Goal: Information Seeking & Learning: Check status

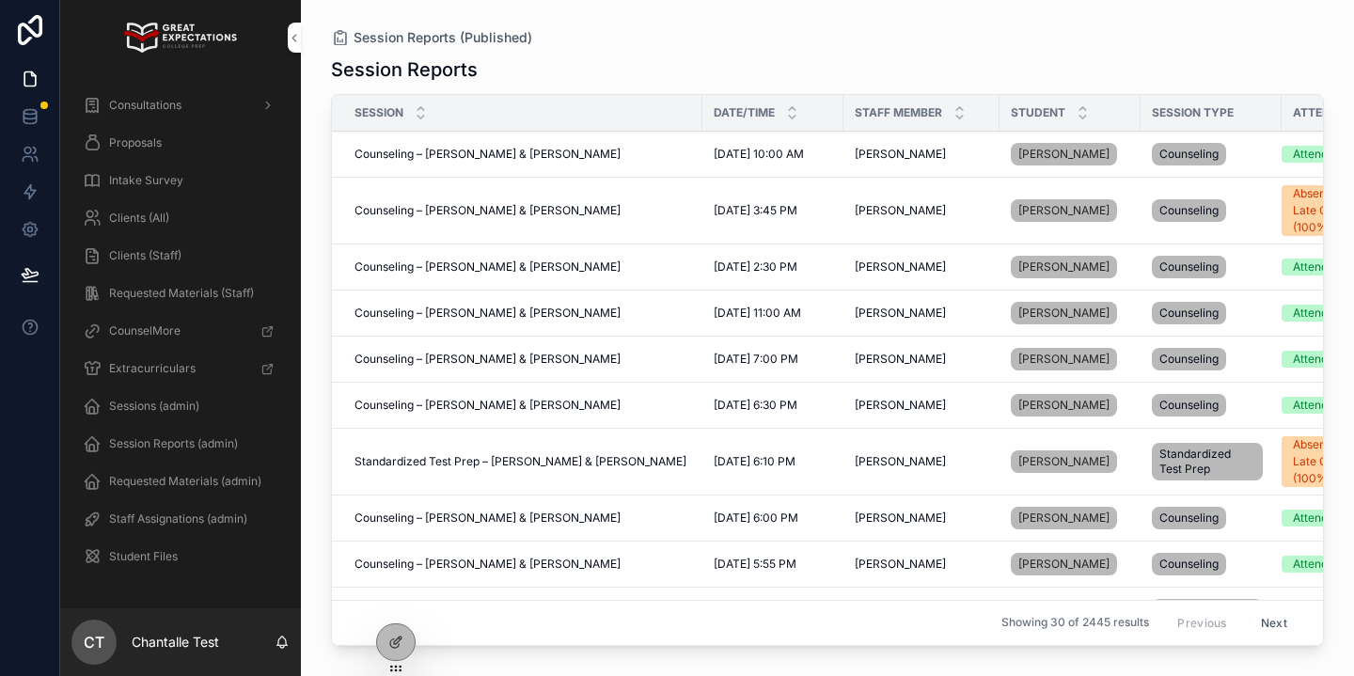
click at [163, 216] on span "Clients (All)" at bounding box center [139, 218] width 60 height 15
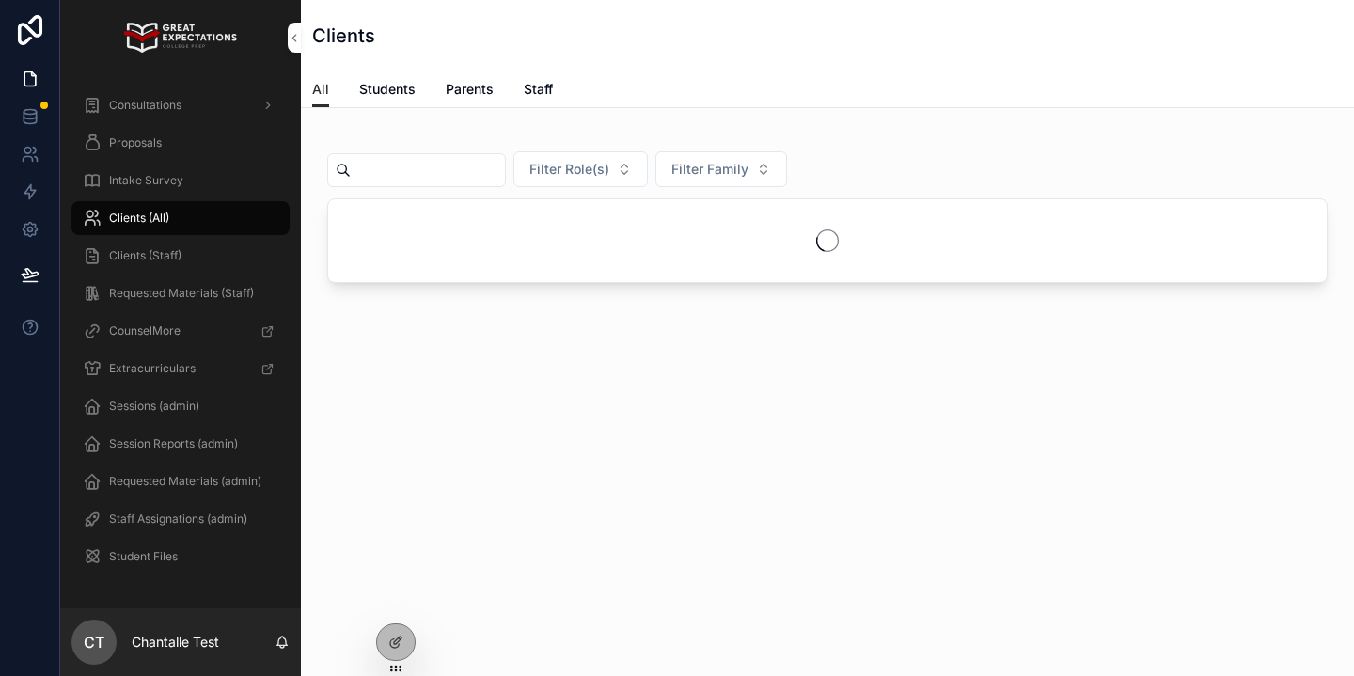
click at [432, 161] on input "scrollable content" at bounding box center [428, 170] width 154 height 26
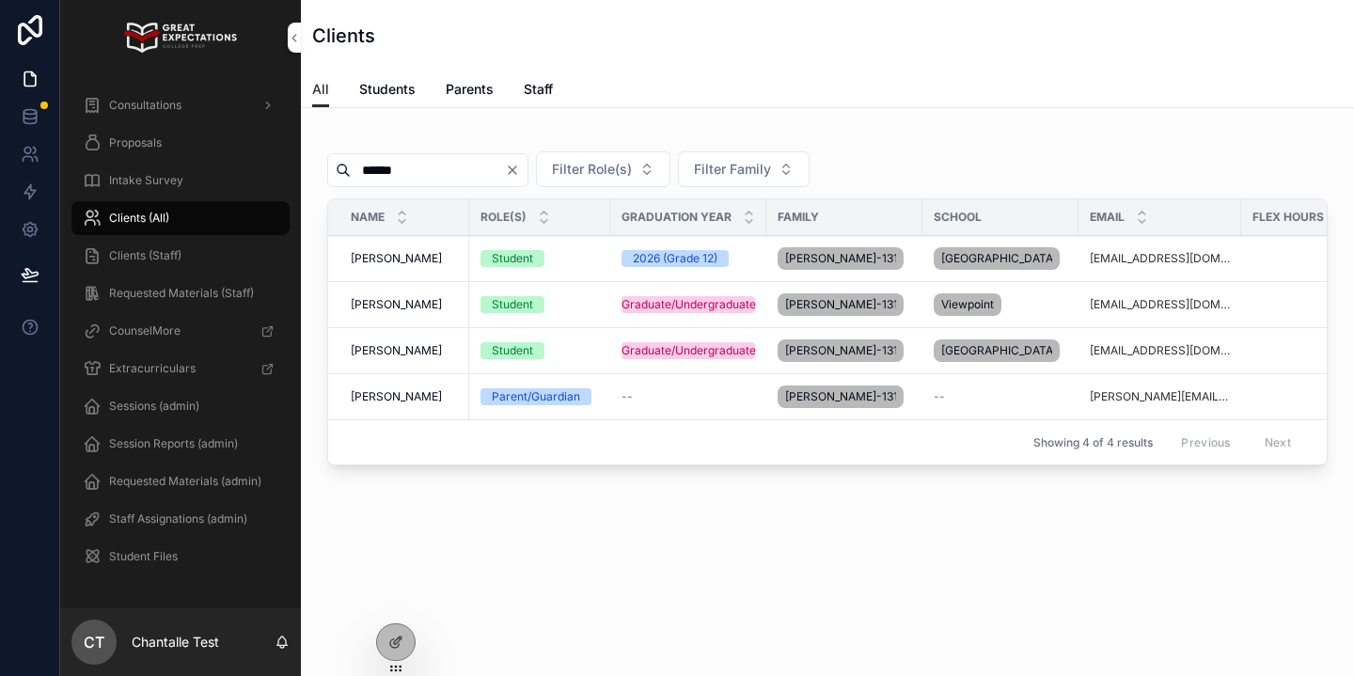
type input "******"
click at [402, 260] on span "[PERSON_NAME]" at bounding box center [396, 258] width 91 height 15
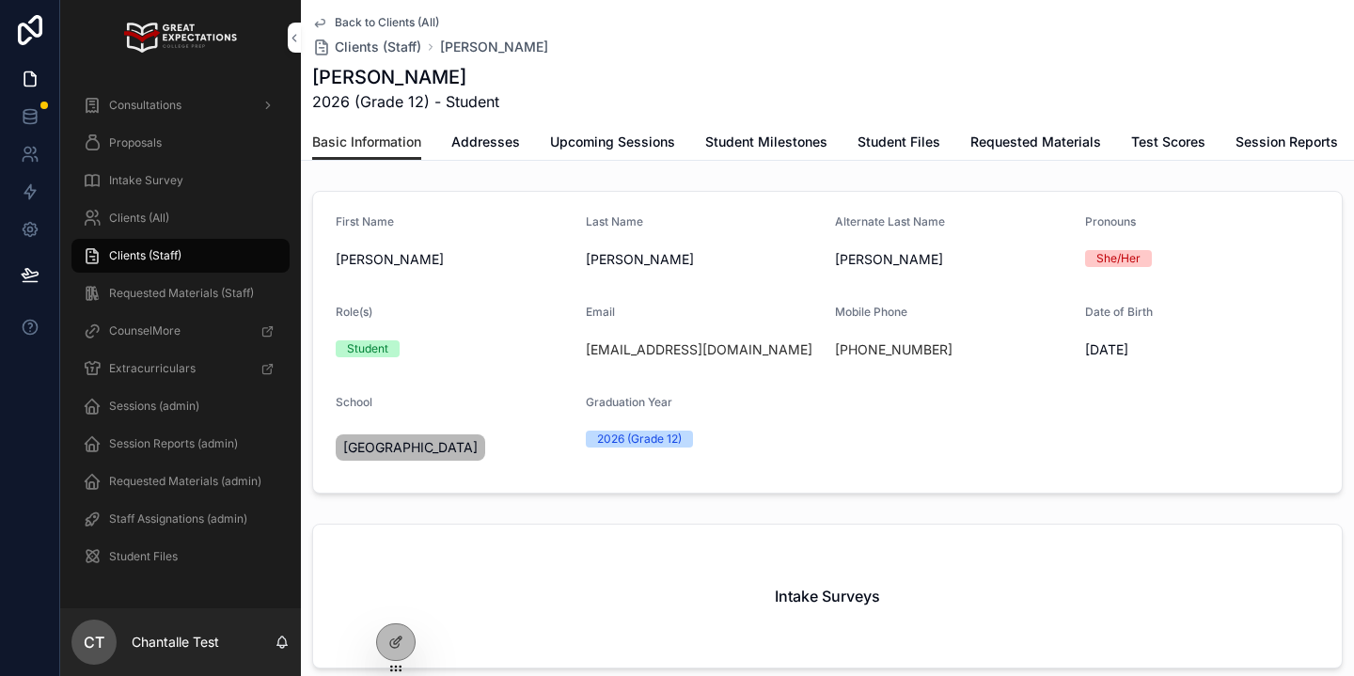
click at [634, 143] on span "Upcoming Sessions" at bounding box center [612, 142] width 125 height 19
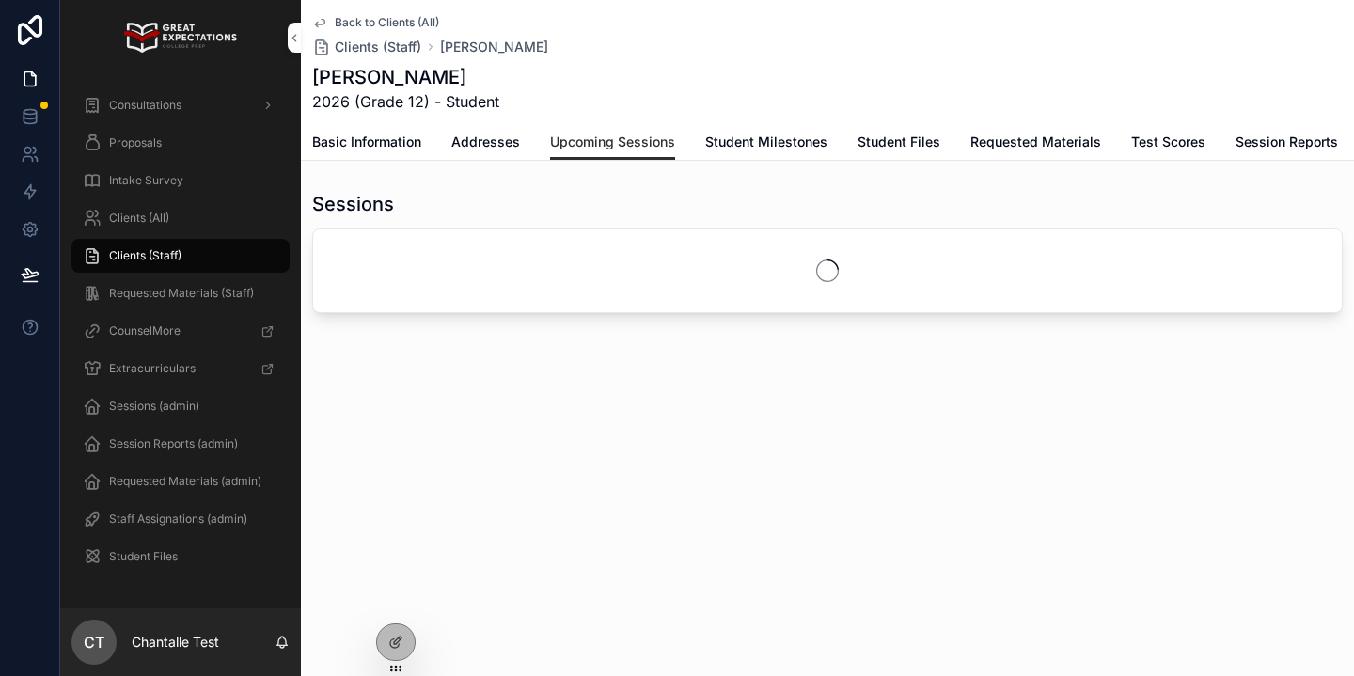
click at [1266, 139] on span "Session Reports" at bounding box center [1287, 142] width 102 height 19
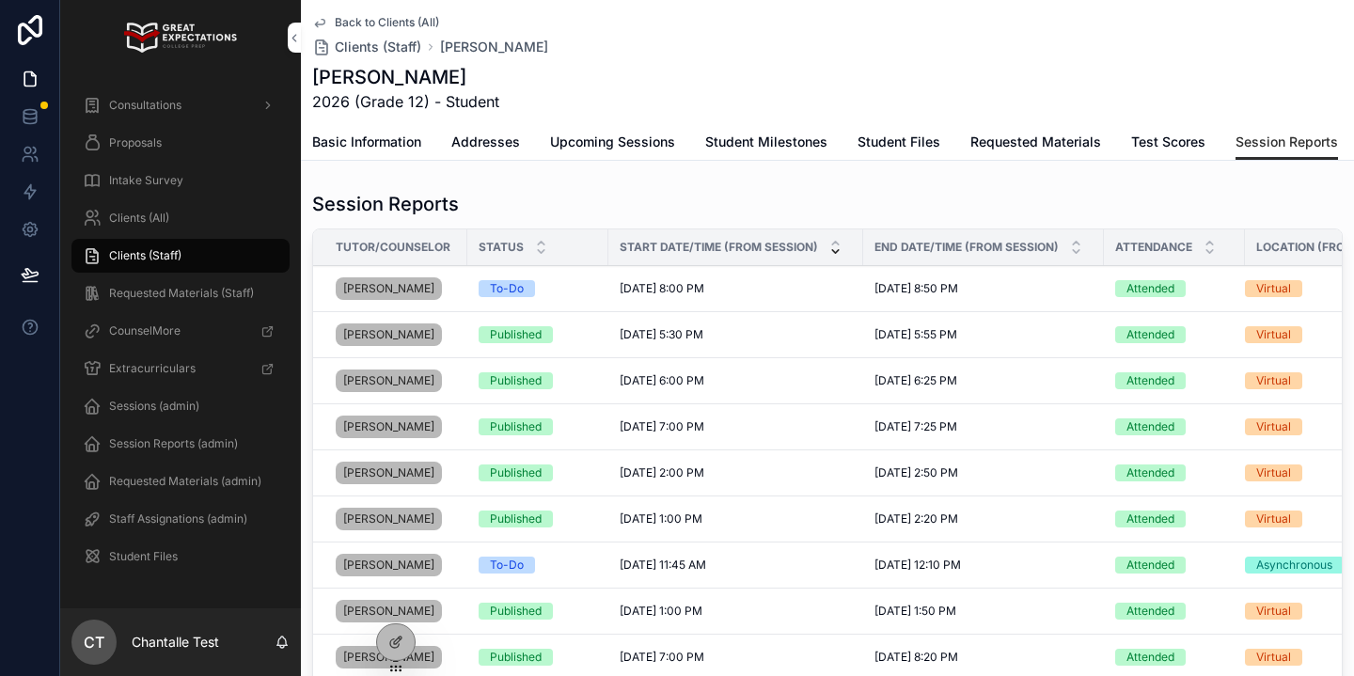
click at [593, 141] on span "Upcoming Sessions" at bounding box center [612, 142] width 125 height 19
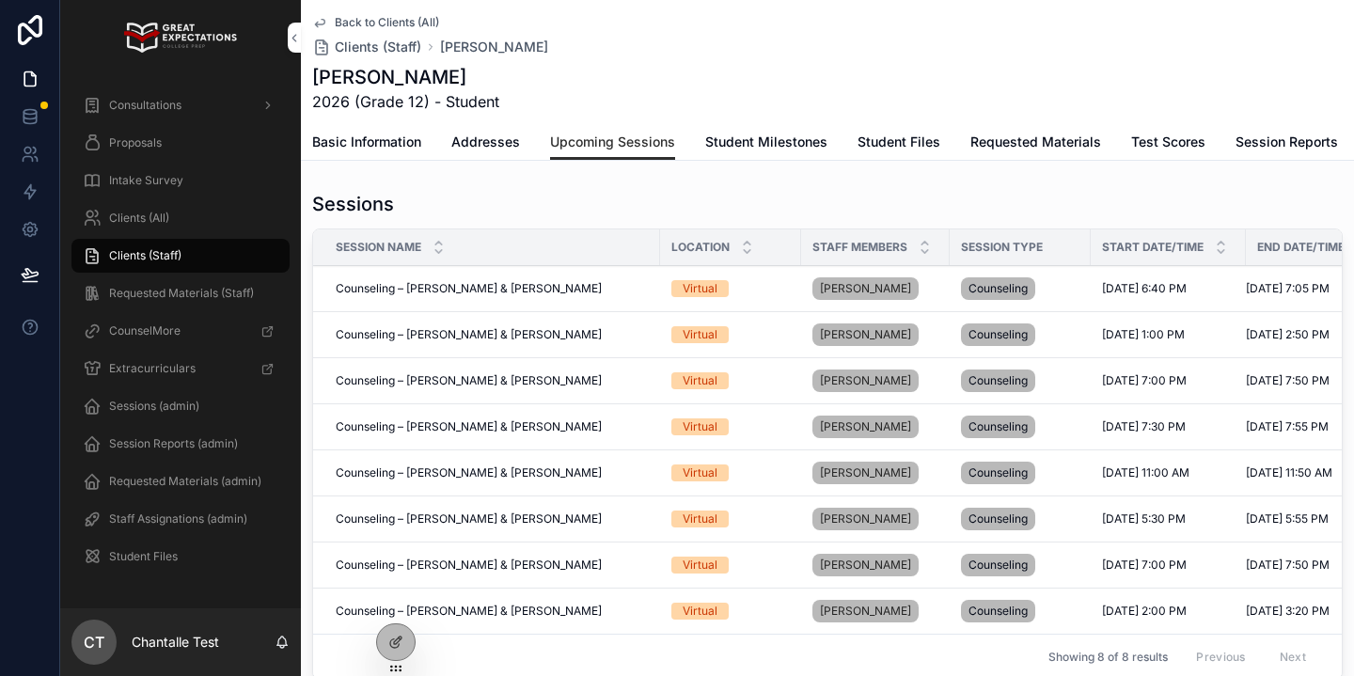
click at [1284, 141] on span "Session Reports" at bounding box center [1287, 142] width 102 height 19
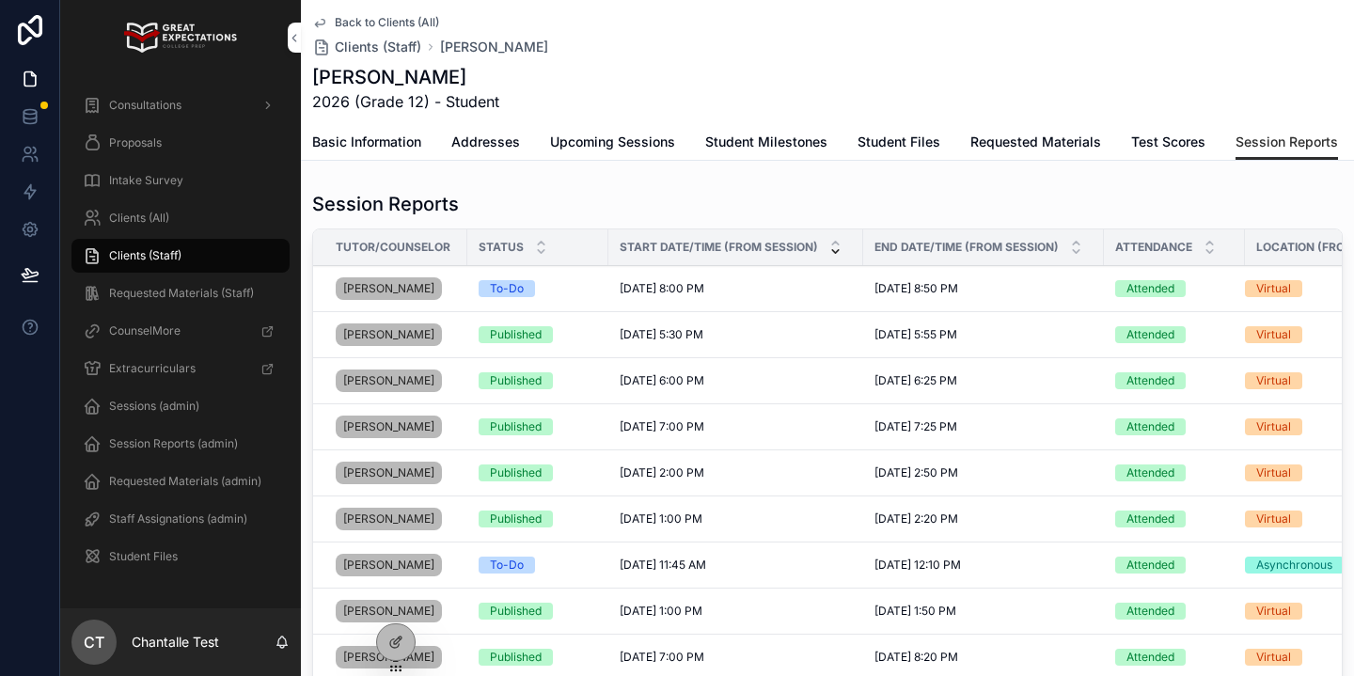
click at [196, 193] on div "Intake Survey" at bounding box center [181, 180] width 196 height 30
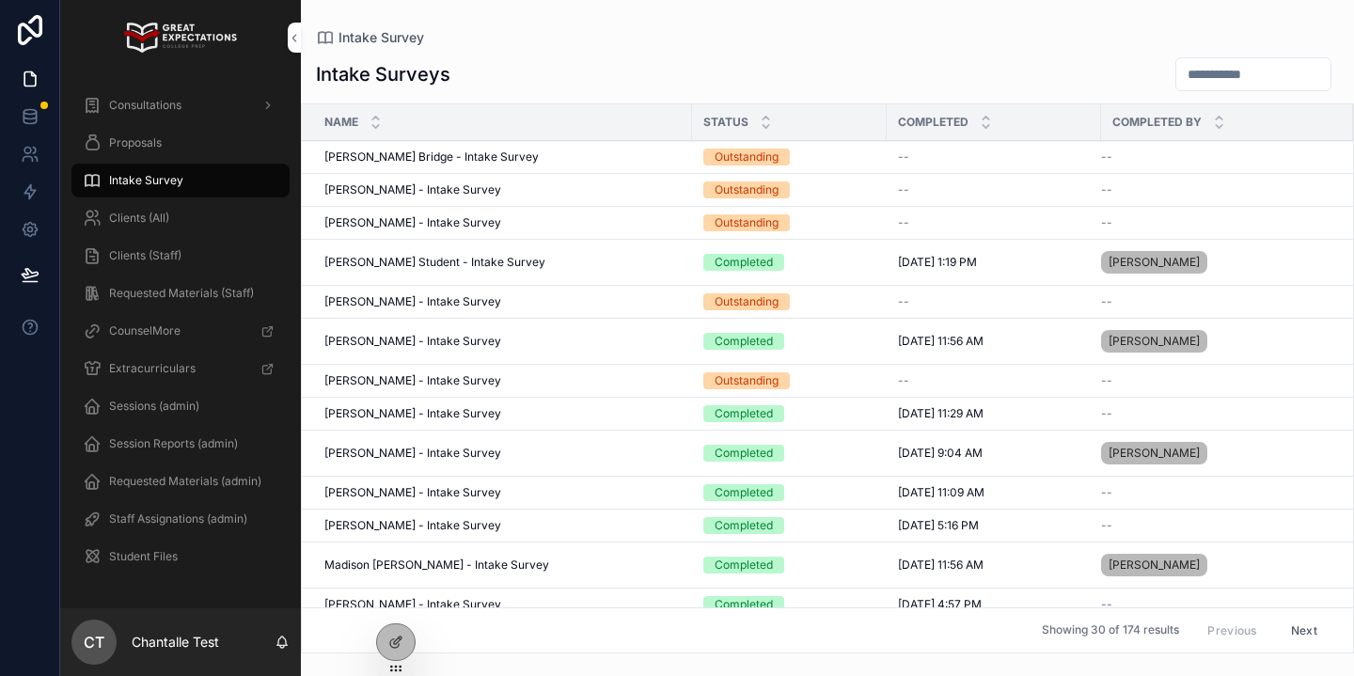
click at [193, 254] on div "Clients (Staff)" at bounding box center [181, 256] width 196 height 30
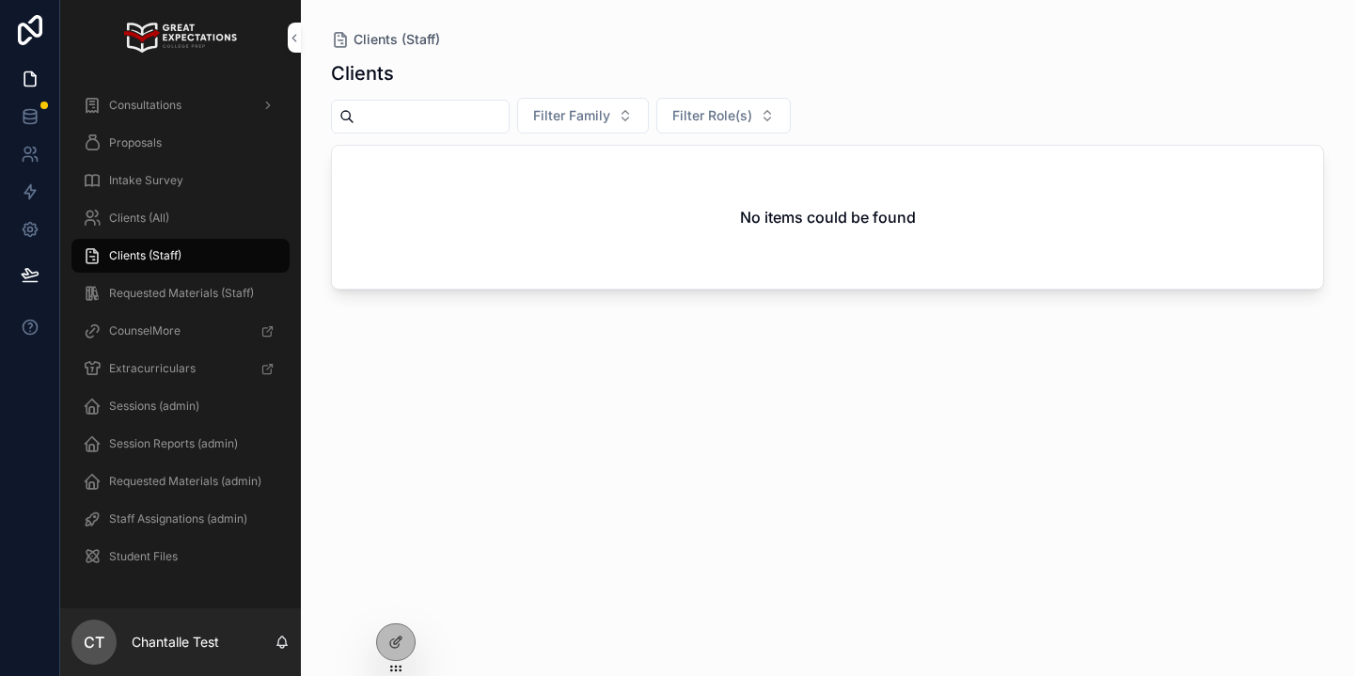
click at [456, 118] on input "scrollable content" at bounding box center [431, 116] width 154 height 26
type input "******"
click at [182, 215] on div "Clients (All)" at bounding box center [181, 218] width 196 height 30
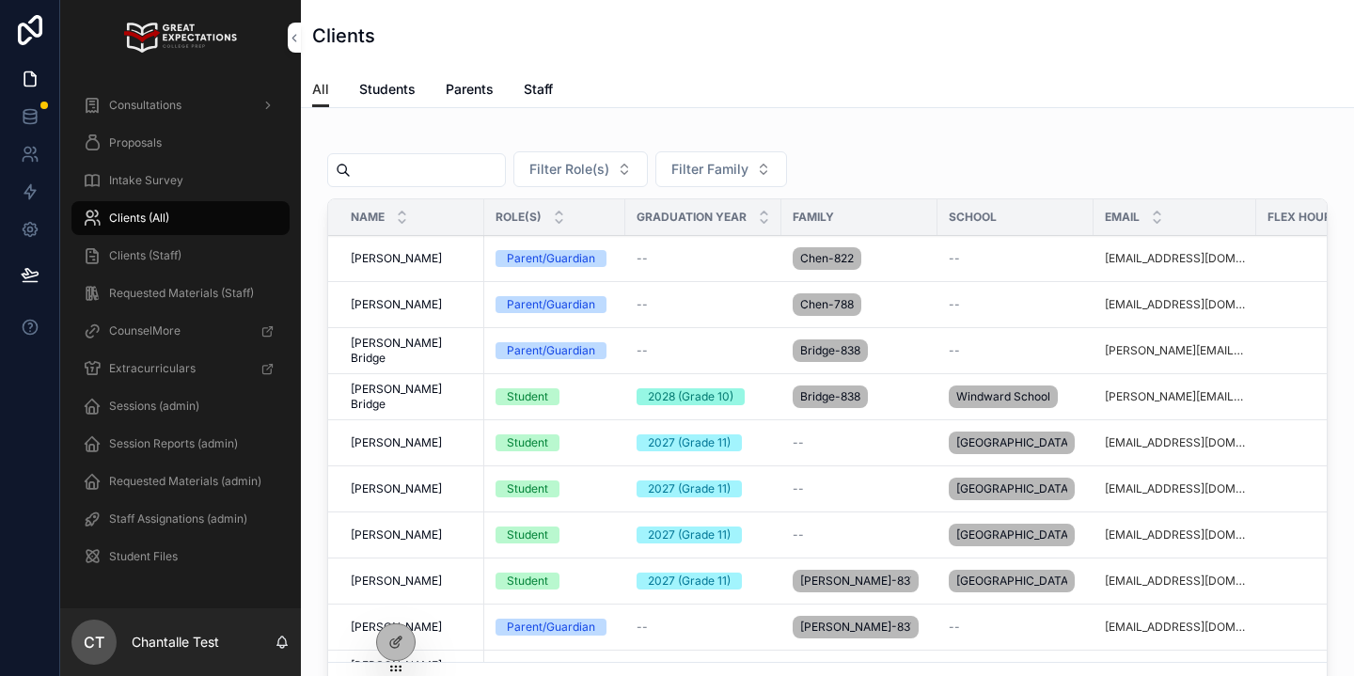
click at [373, 176] on input "scrollable content" at bounding box center [428, 170] width 154 height 26
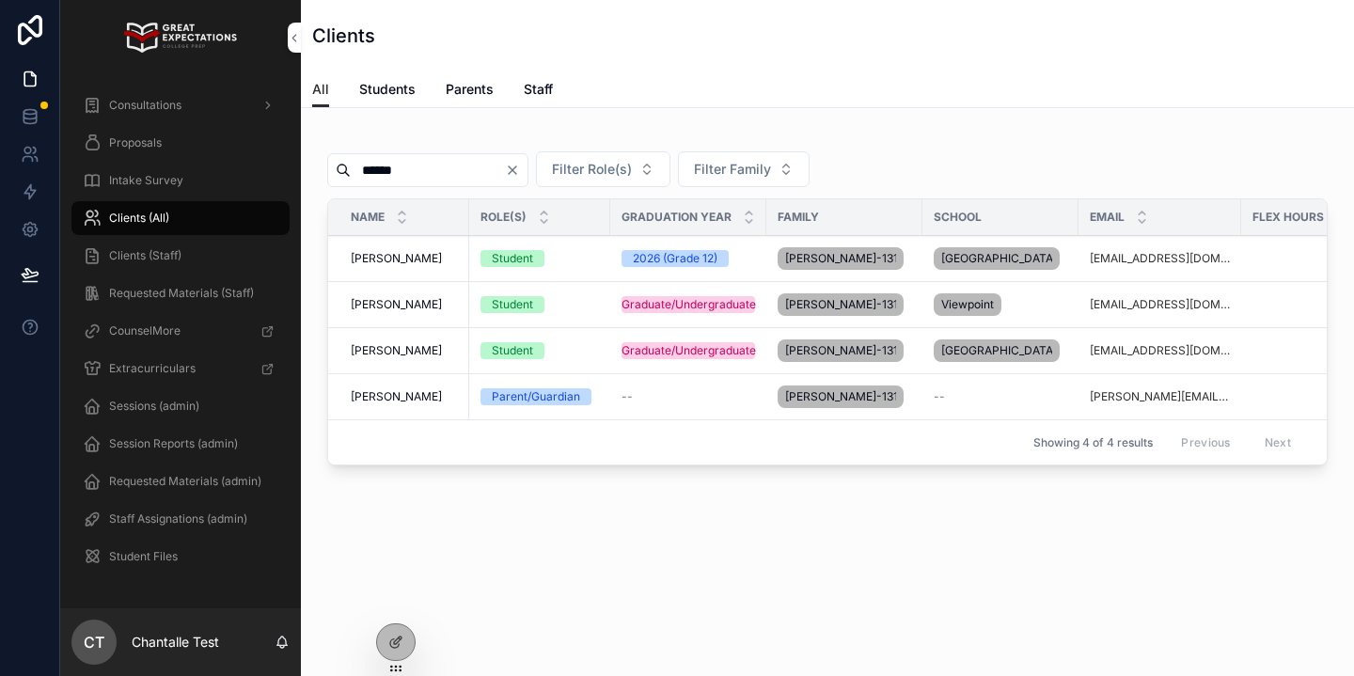
type input "******"
click at [381, 262] on span "[PERSON_NAME]" at bounding box center [396, 258] width 91 height 15
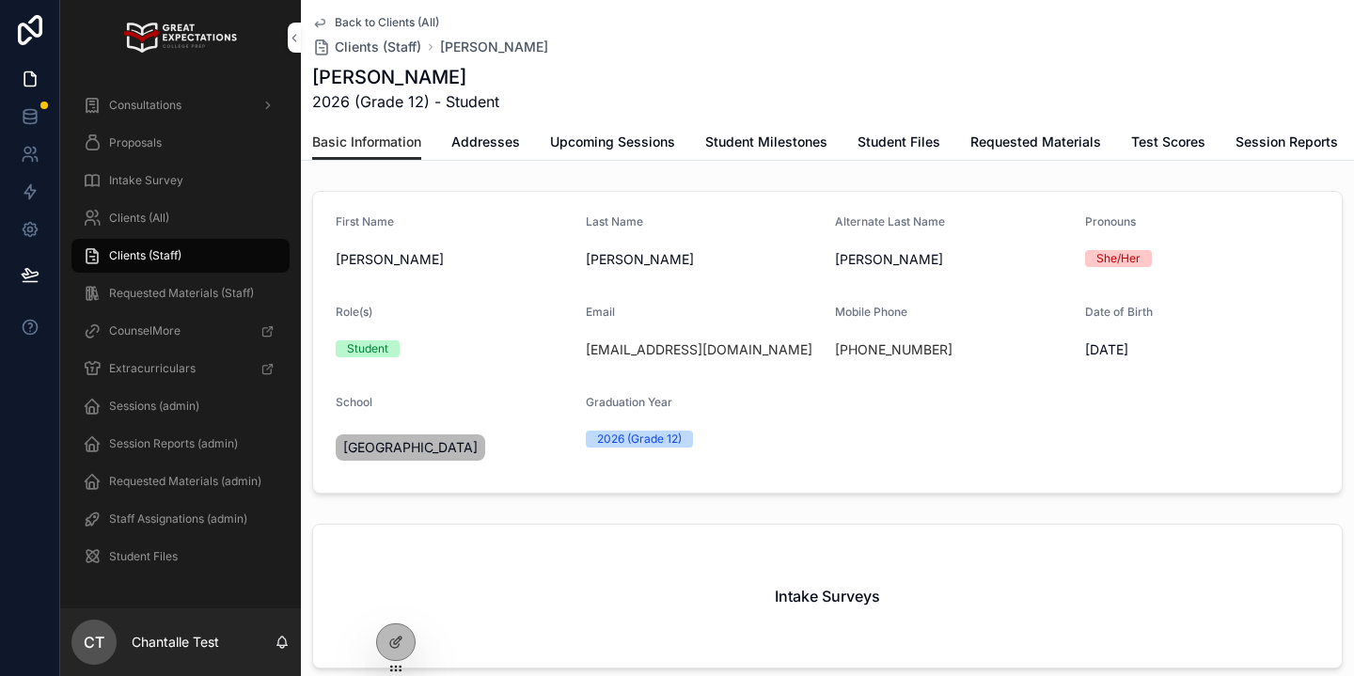
click at [1248, 137] on span "Session Reports" at bounding box center [1287, 142] width 102 height 19
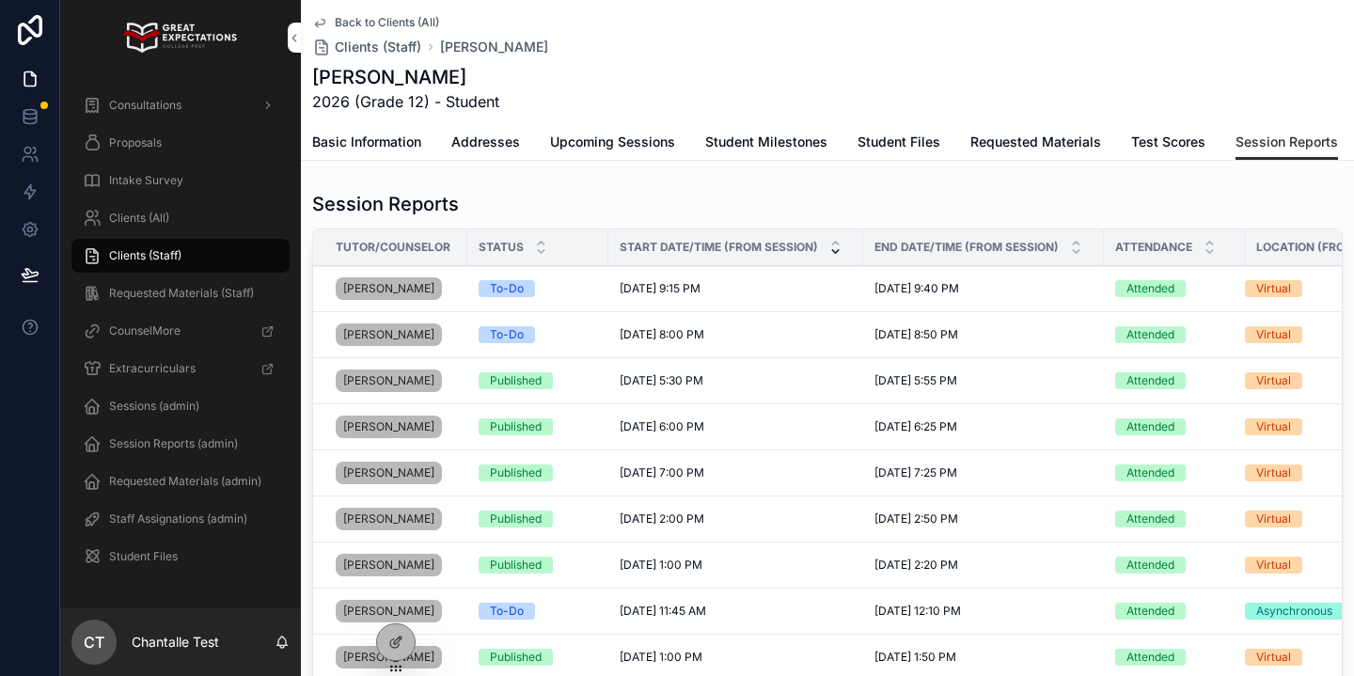
click at [255, 217] on div "Clients (All)" at bounding box center [181, 218] width 196 height 30
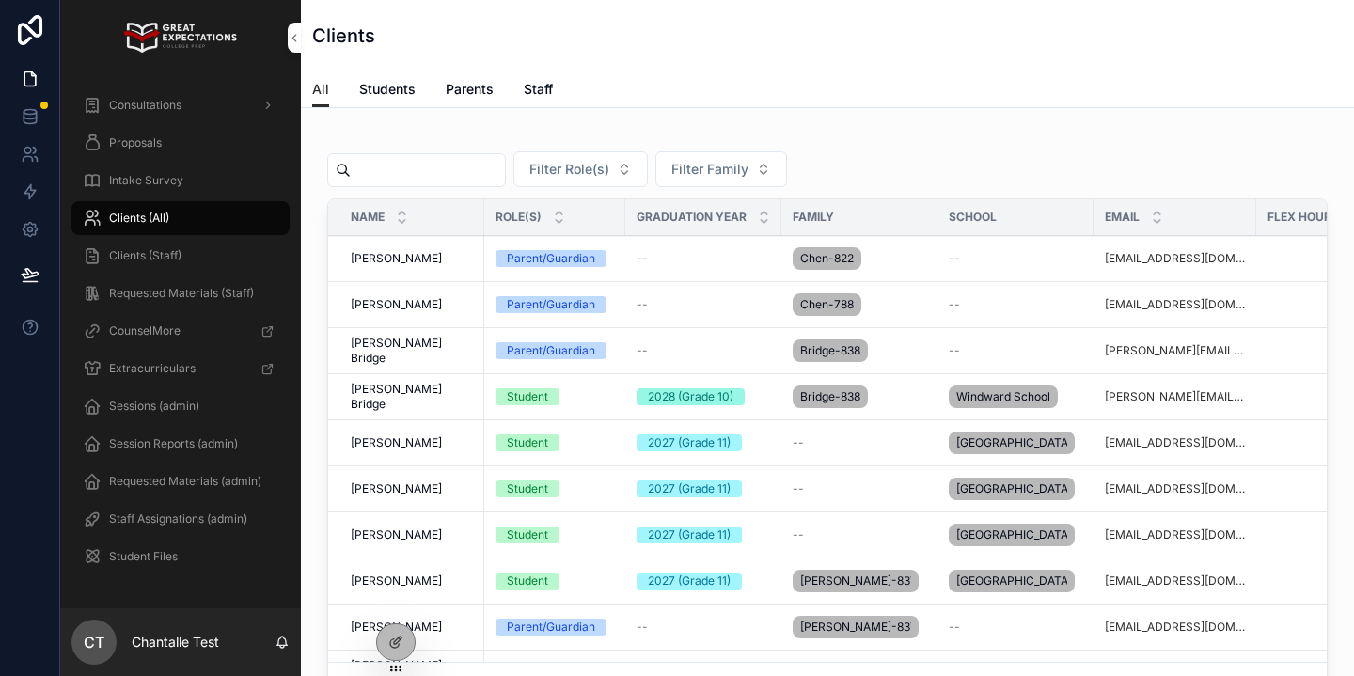
click at [420, 172] on input "scrollable content" at bounding box center [428, 170] width 154 height 26
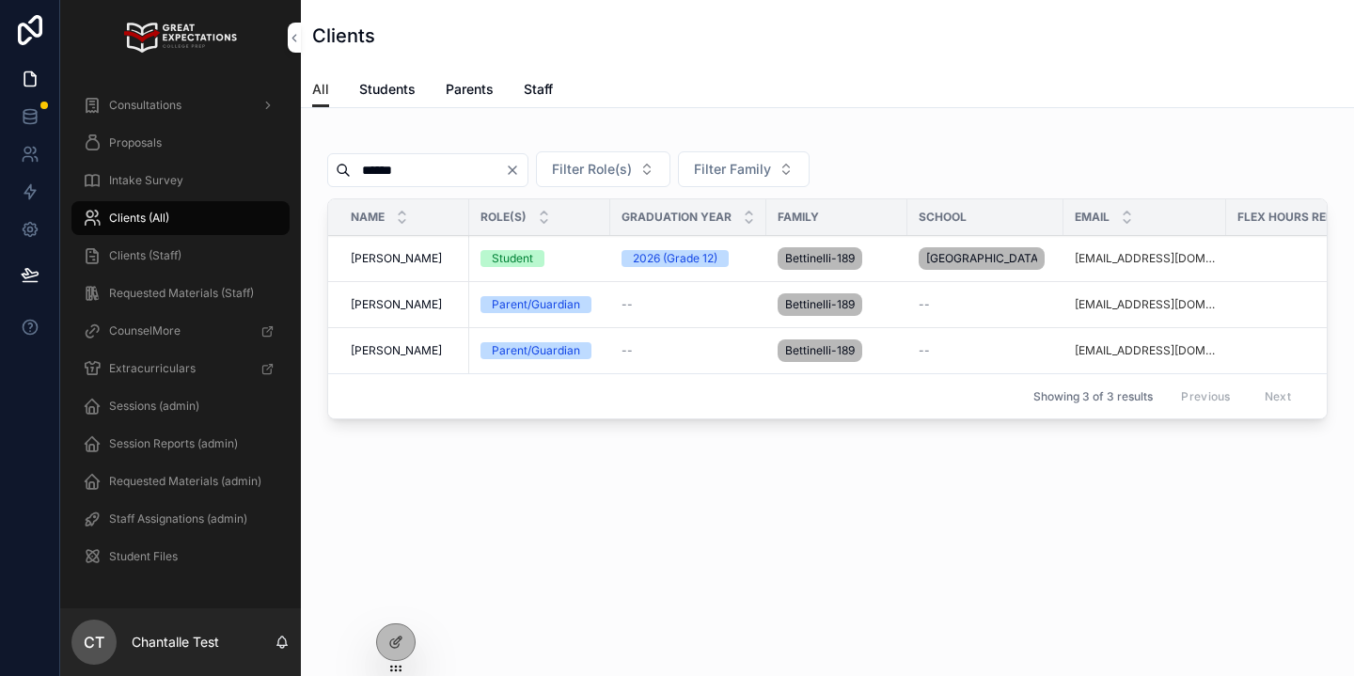
type input "******"
click at [411, 260] on span "[PERSON_NAME]" at bounding box center [396, 258] width 91 height 15
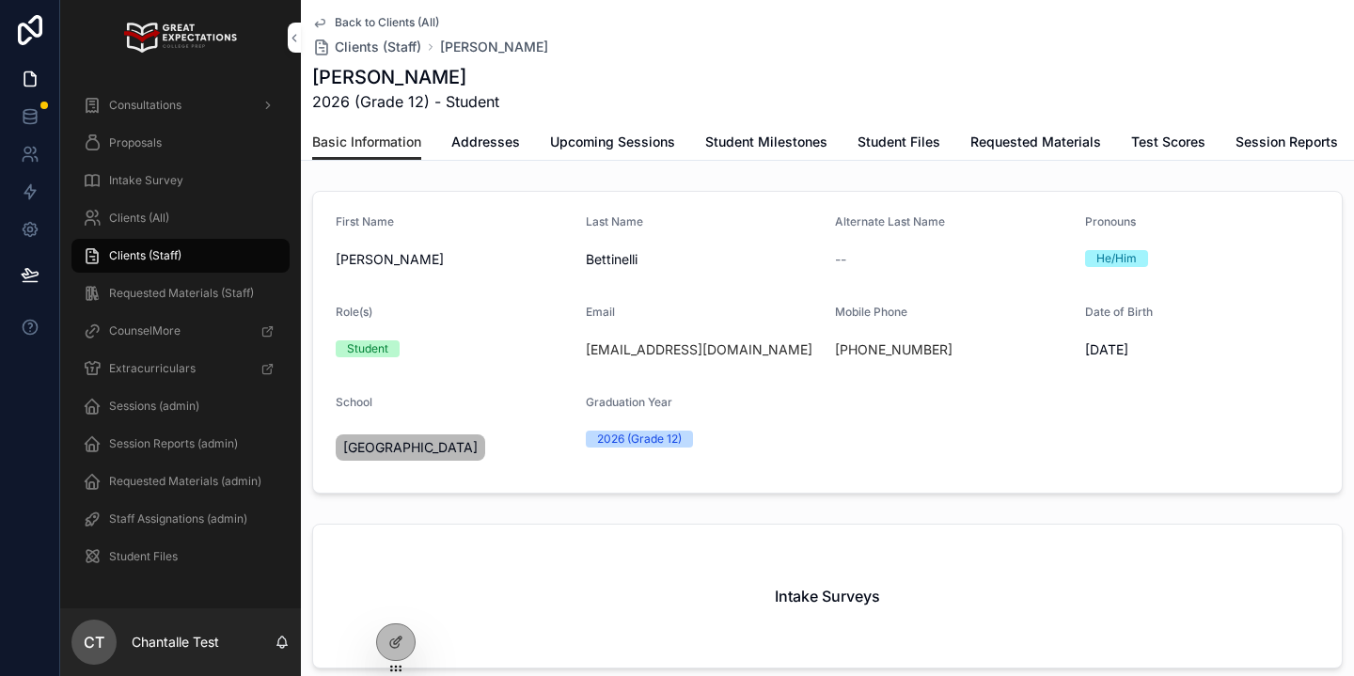
click at [636, 137] on span "Upcoming Sessions" at bounding box center [612, 142] width 125 height 19
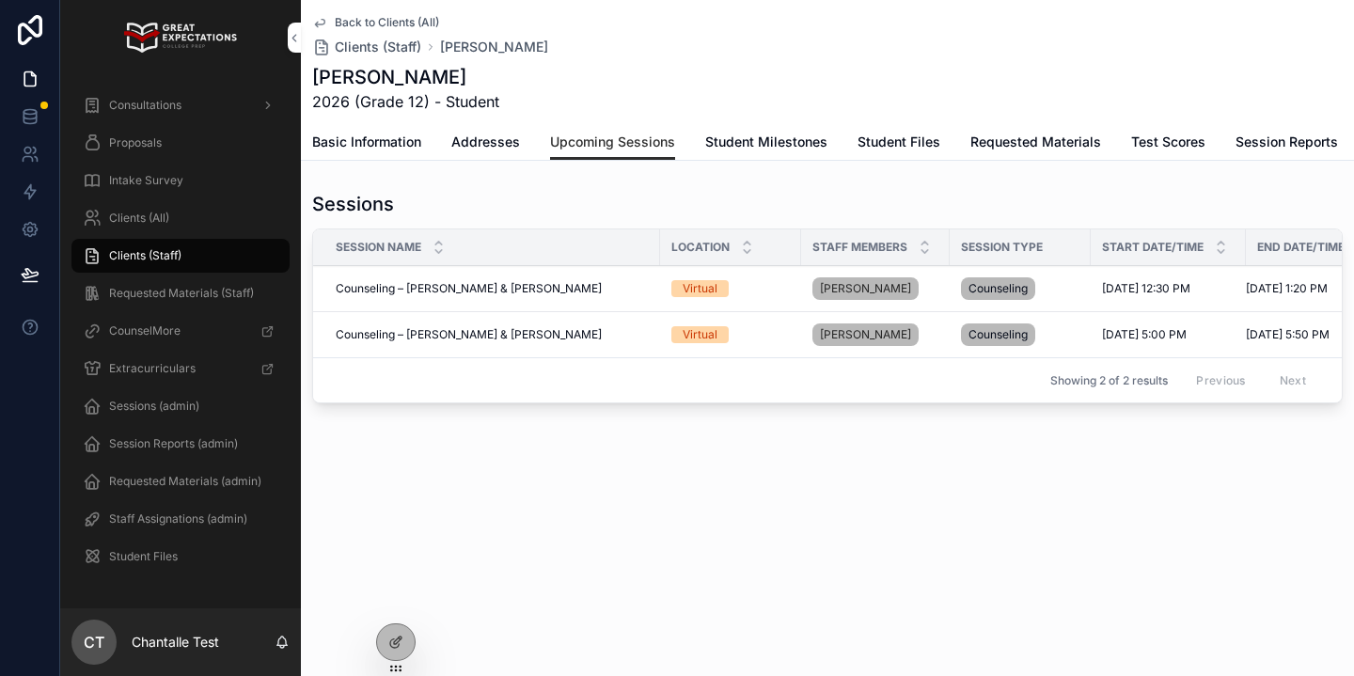
click at [216, 213] on div "Clients (All)" at bounding box center [181, 218] width 196 height 30
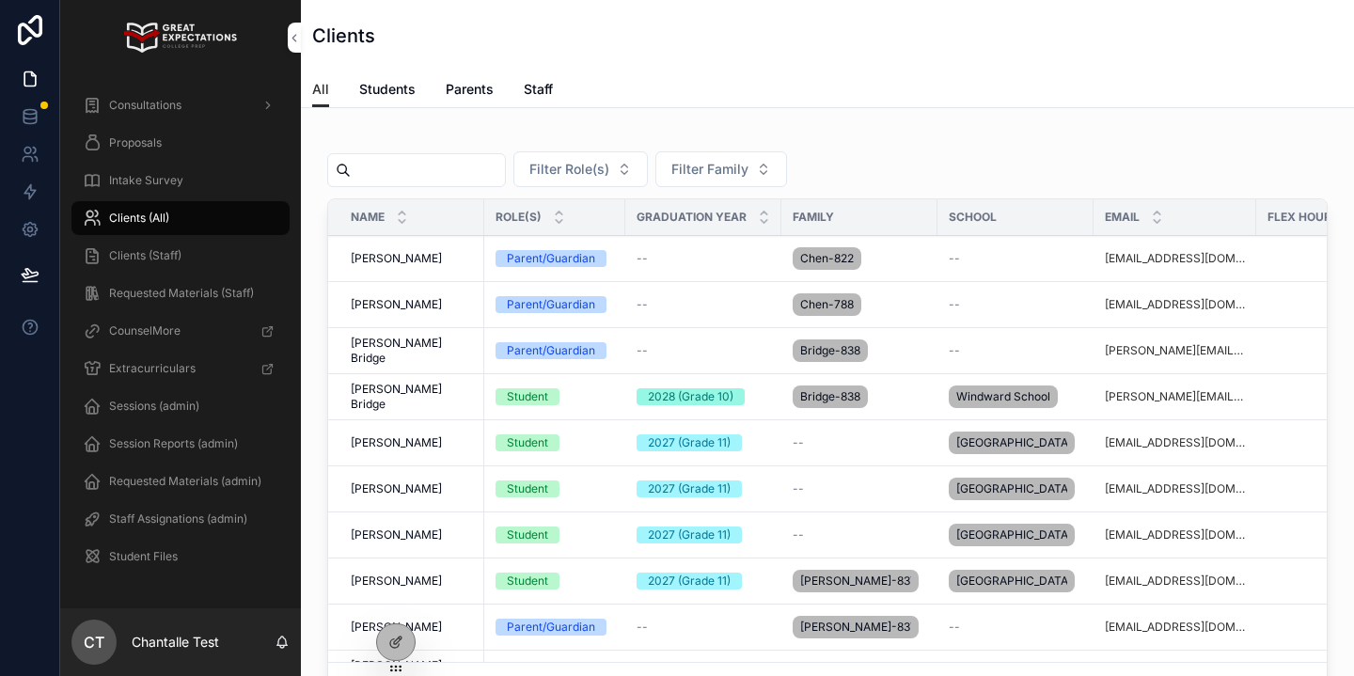
click at [380, 172] on input "scrollable content" at bounding box center [428, 170] width 154 height 26
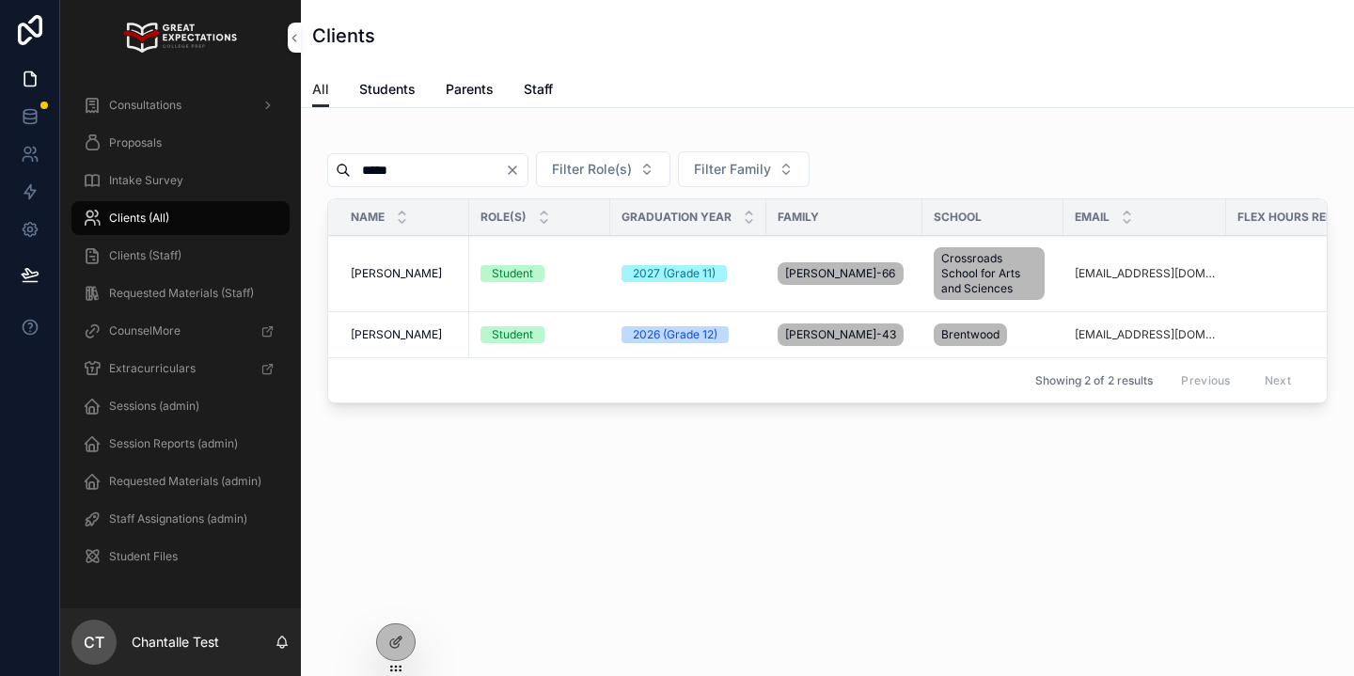
scroll to position [0, 449]
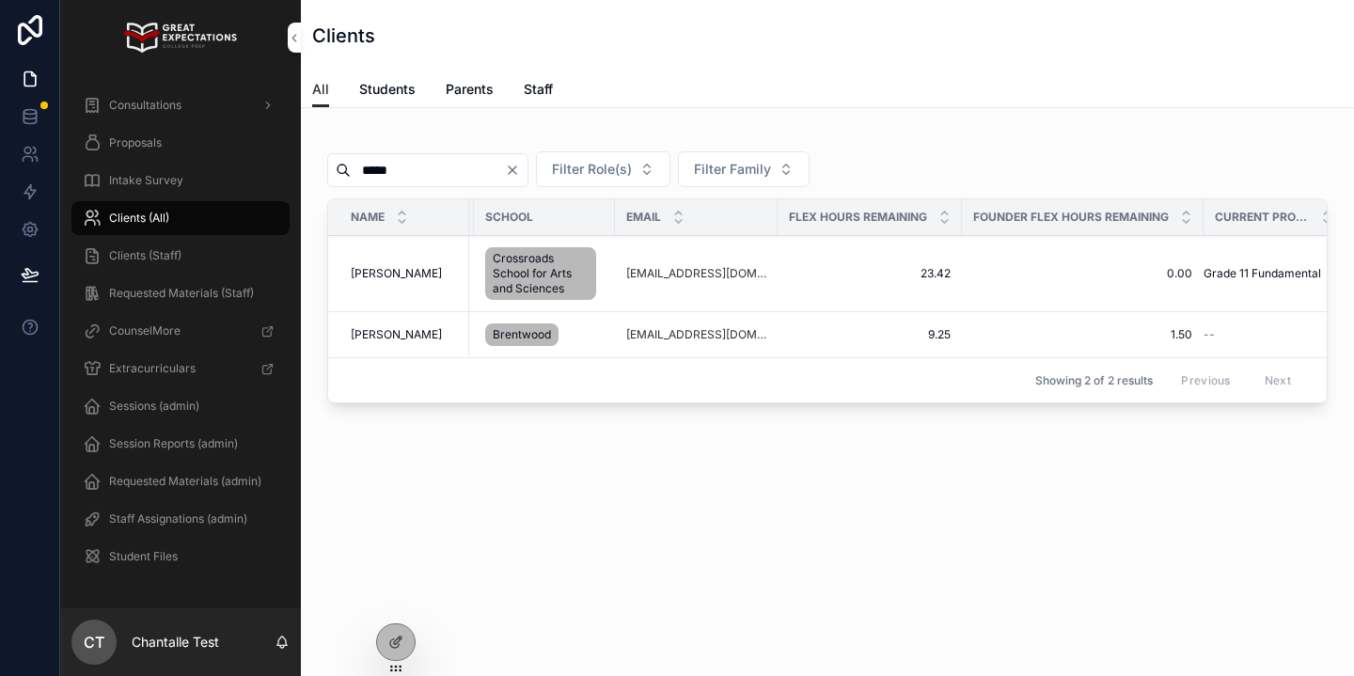
type input "*****"
click at [413, 273] on span "[PERSON_NAME]" at bounding box center [396, 273] width 91 height 15
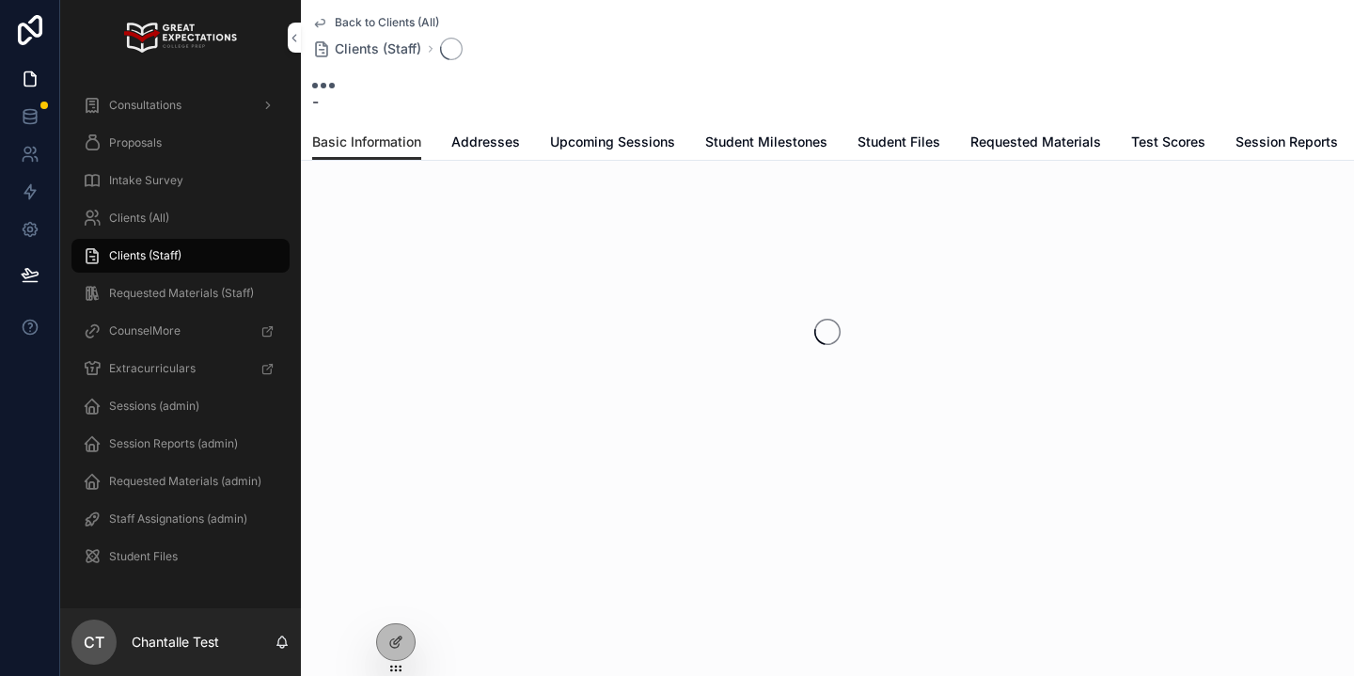
click at [619, 154] on link "Upcoming Sessions" at bounding box center [612, 144] width 125 height 38
